Goal: Find contact information: Find contact information

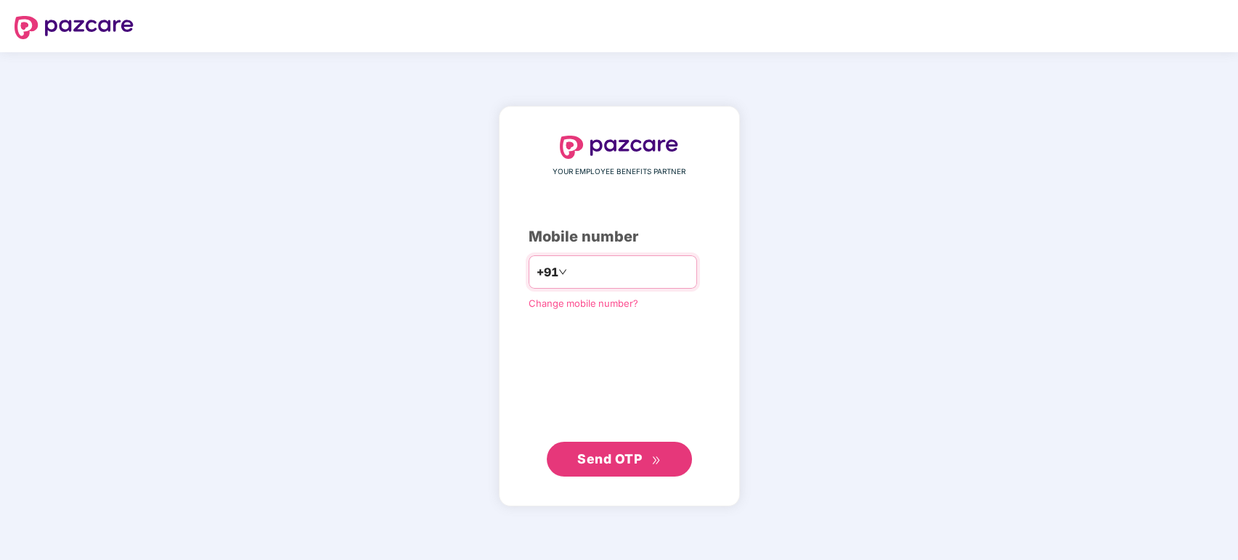
click at [585, 281] on input "number" at bounding box center [629, 272] width 119 height 23
type input "**********"
click at [608, 462] on span "Send OTP" at bounding box center [609, 458] width 65 height 15
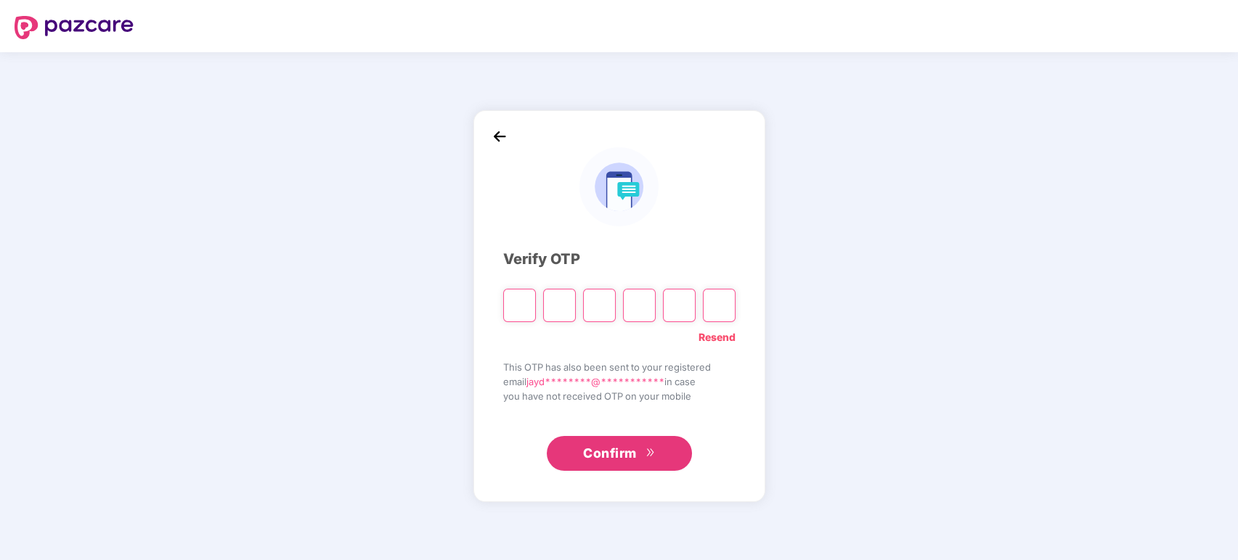
type input "*"
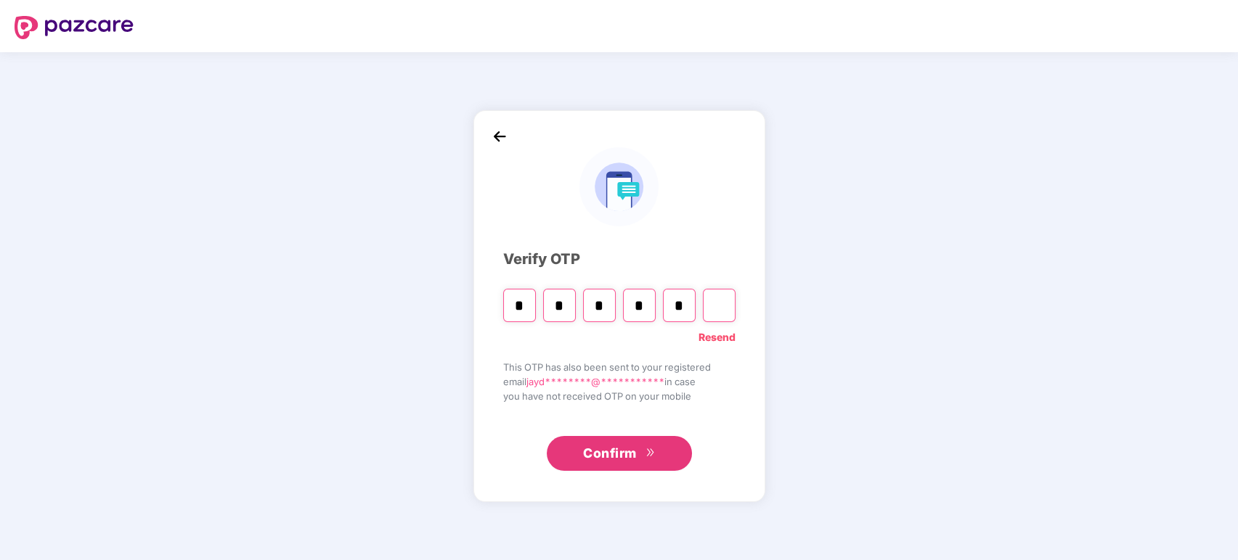
type input "*"
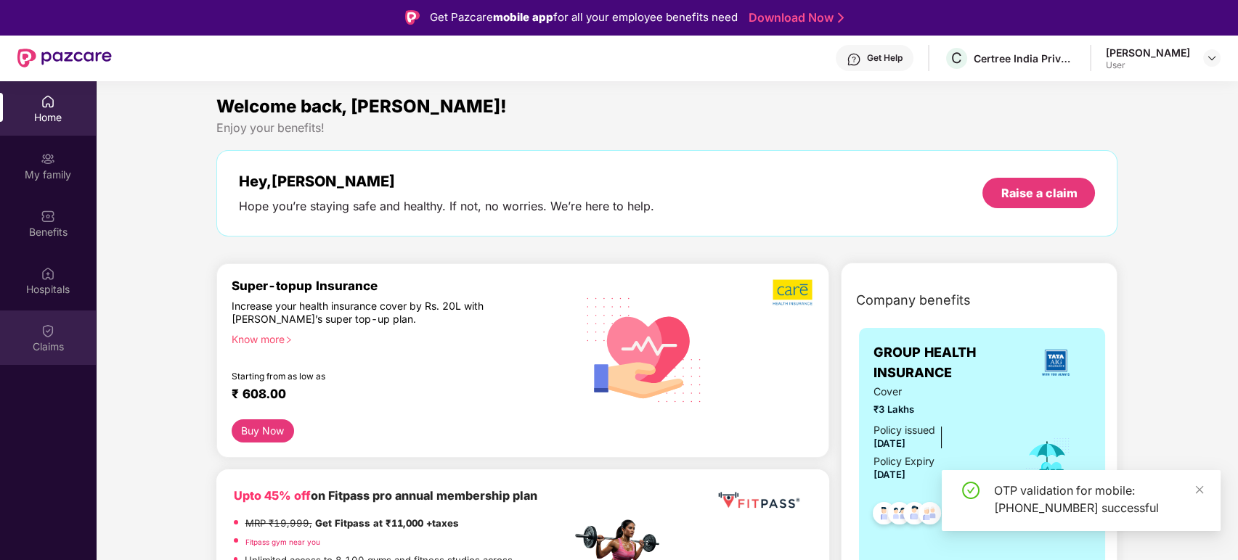
click at [46, 313] on div "Claims" at bounding box center [48, 338] width 96 height 54
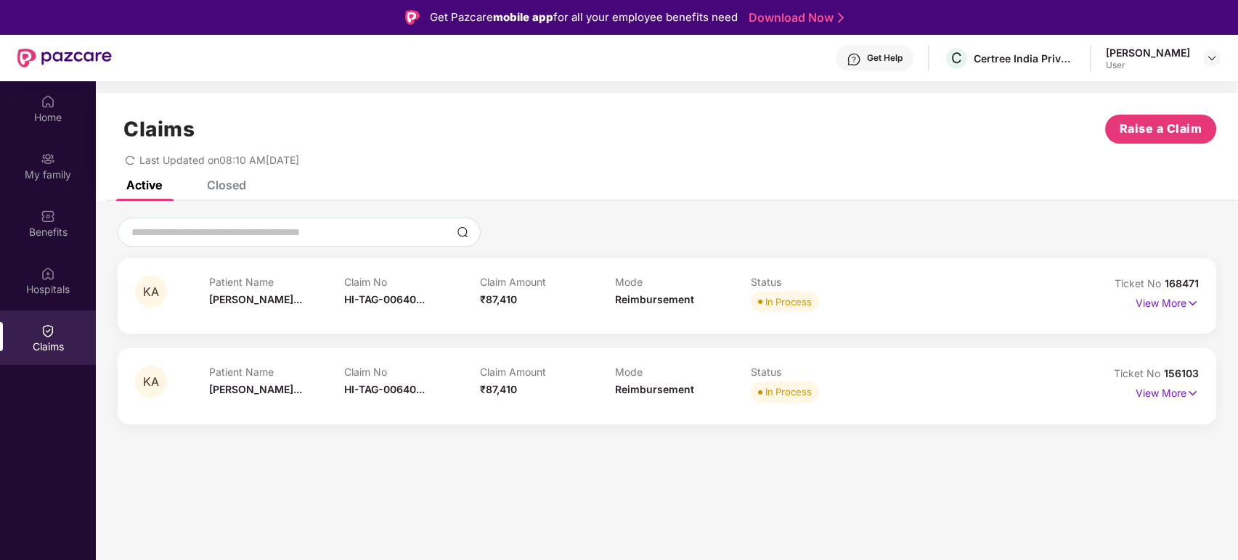
click at [913, 61] on div "Get Help" at bounding box center [875, 58] width 78 height 26
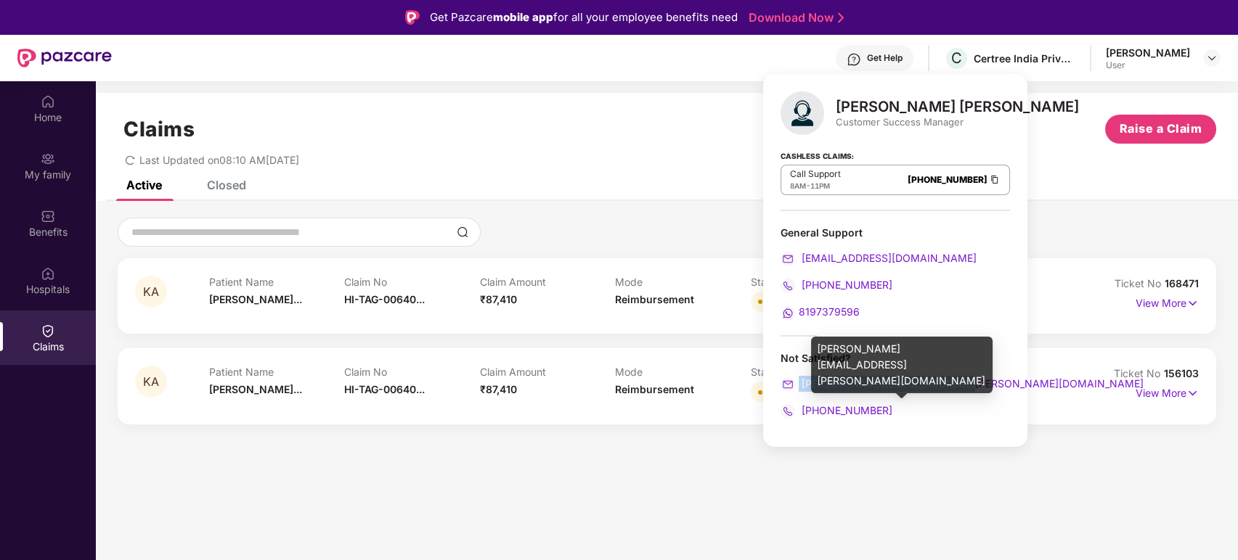
drag, startPoint x: 968, startPoint y: 382, endPoint x: 797, endPoint y: 380, distance: 170.6
click at [797, 380] on div "[PERSON_NAME][EMAIL_ADDRESS][PERSON_NAME][DOMAIN_NAME]" at bounding box center [894, 384] width 229 height 16
copy span "[PERSON_NAME][EMAIL_ADDRESS][PERSON_NAME][DOMAIN_NAME]"
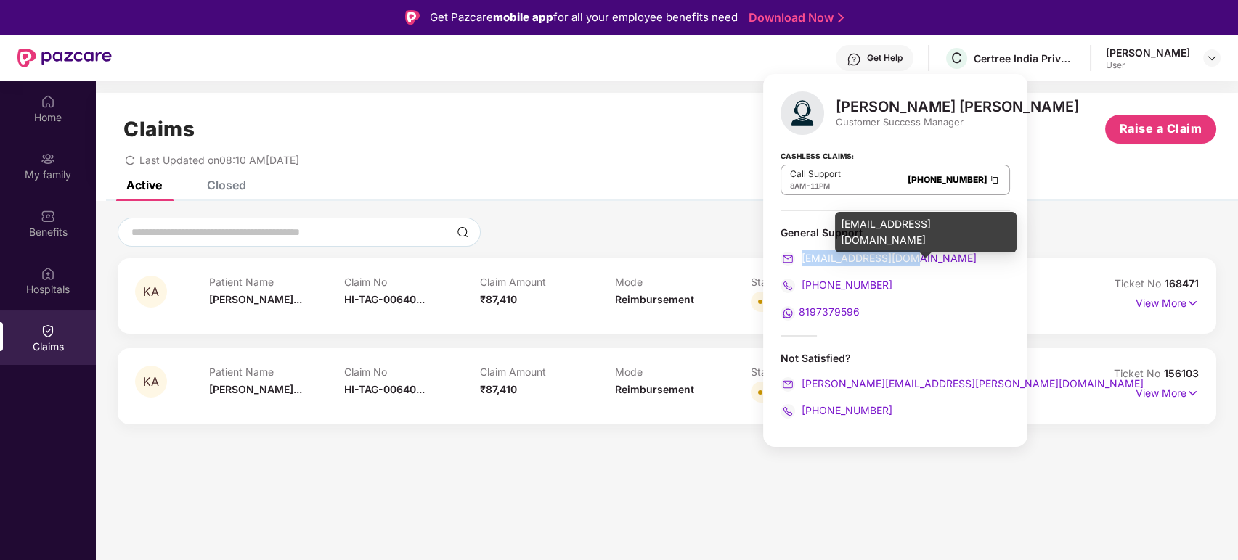
drag, startPoint x: 916, startPoint y: 261, endPoint x: 801, endPoint y: 262, distance: 114.7
click at [801, 262] on div "[EMAIL_ADDRESS][DOMAIN_NAME]" at bounding box center [894, 258] width 229 height 16
copy span "[EMAIL_ADDRESS][DOMAIN_NAME]"
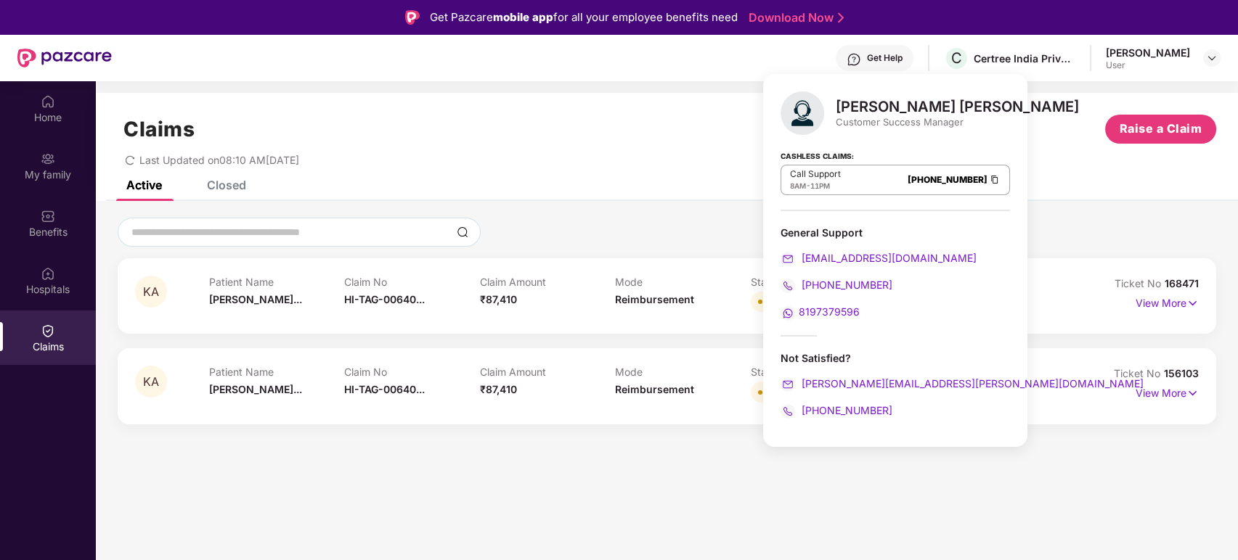
click at [683, 175] on div "Claims Raise a Claim Last Updated on 08:10 AM[DATE]" at bounding box center [667, 137] width 1142 height 88
